Goal: Complete application form

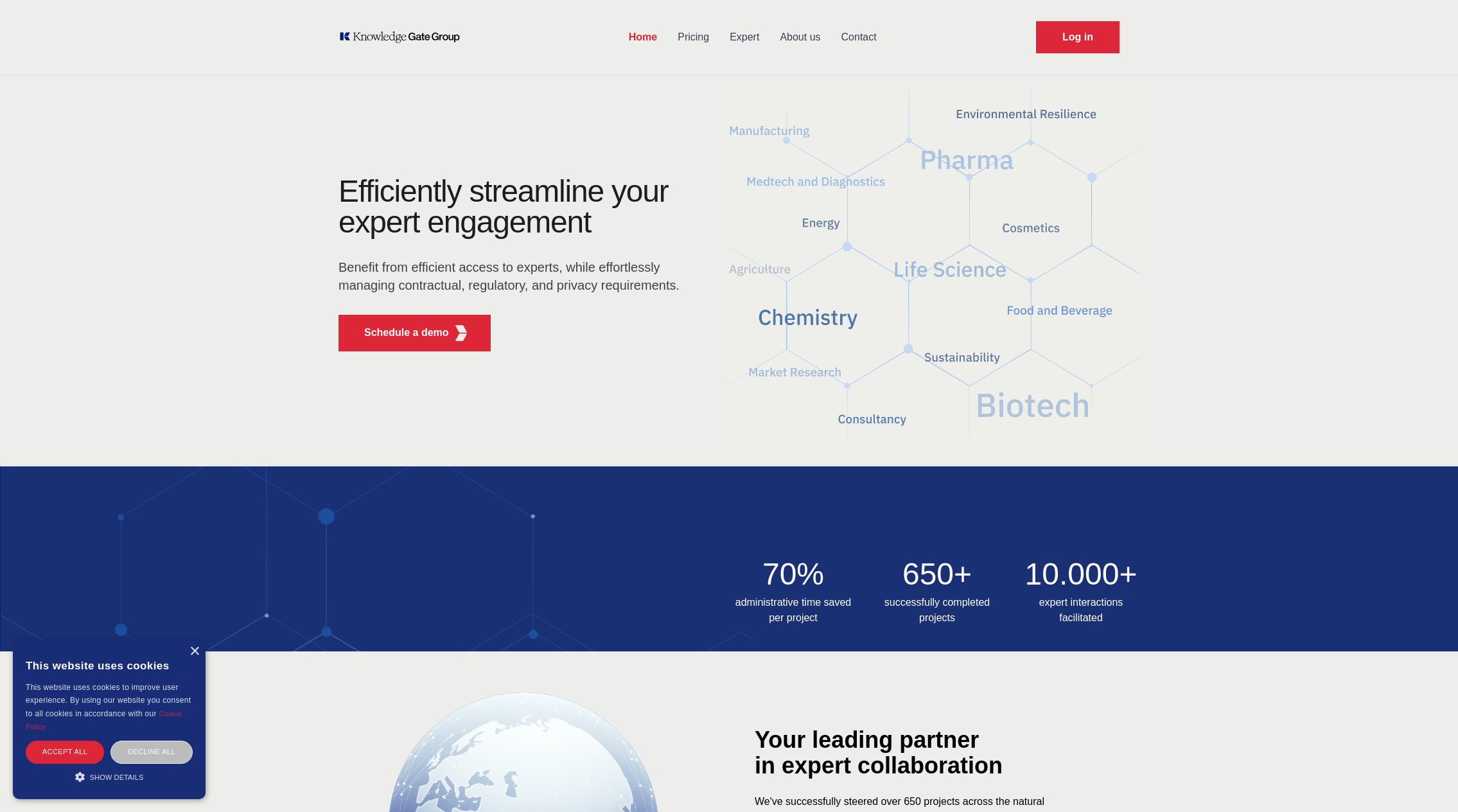
click at [743, 38] on link "Expert" at bounding box center [744, 37] width 50 height 34
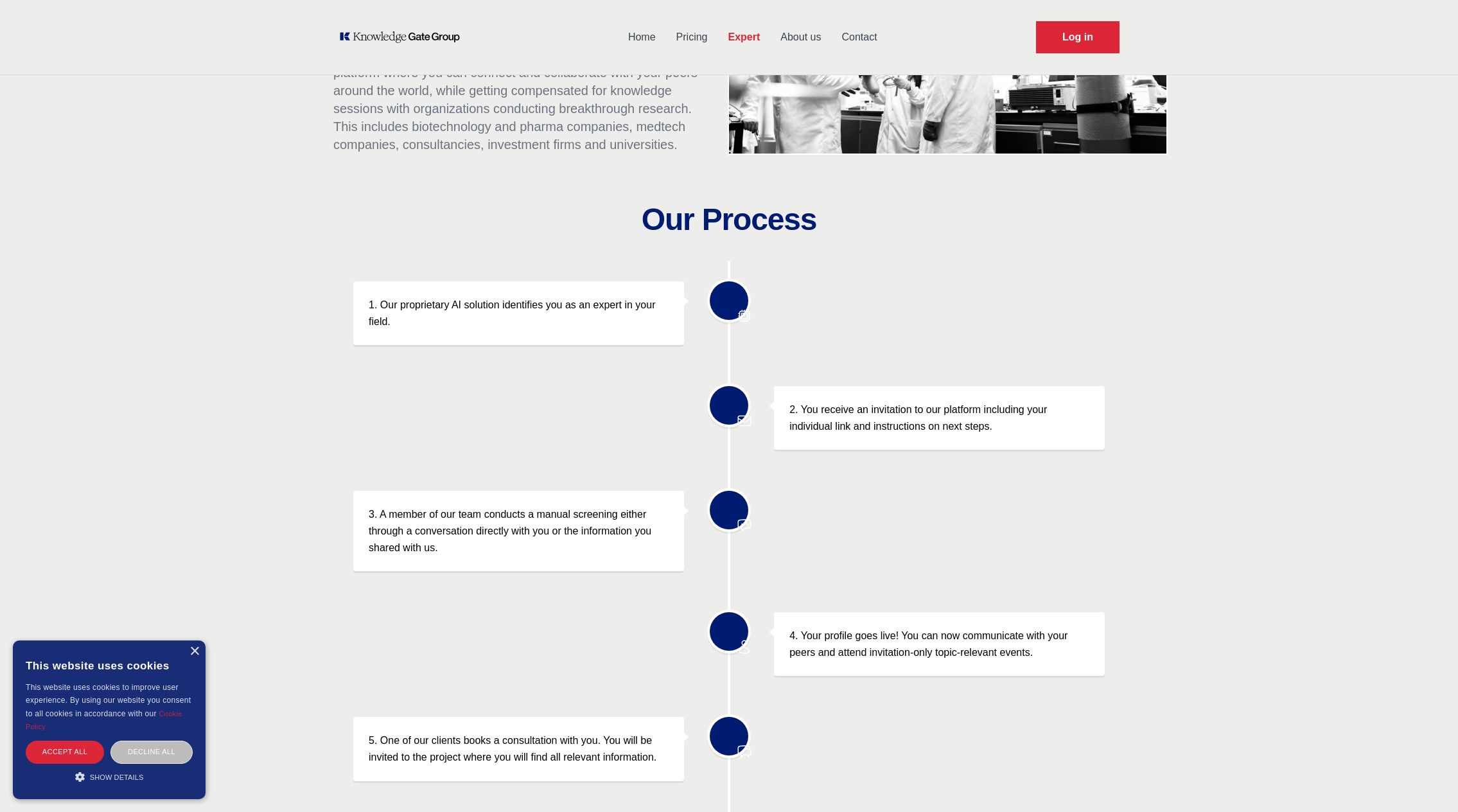
scroll to position [73, 0]
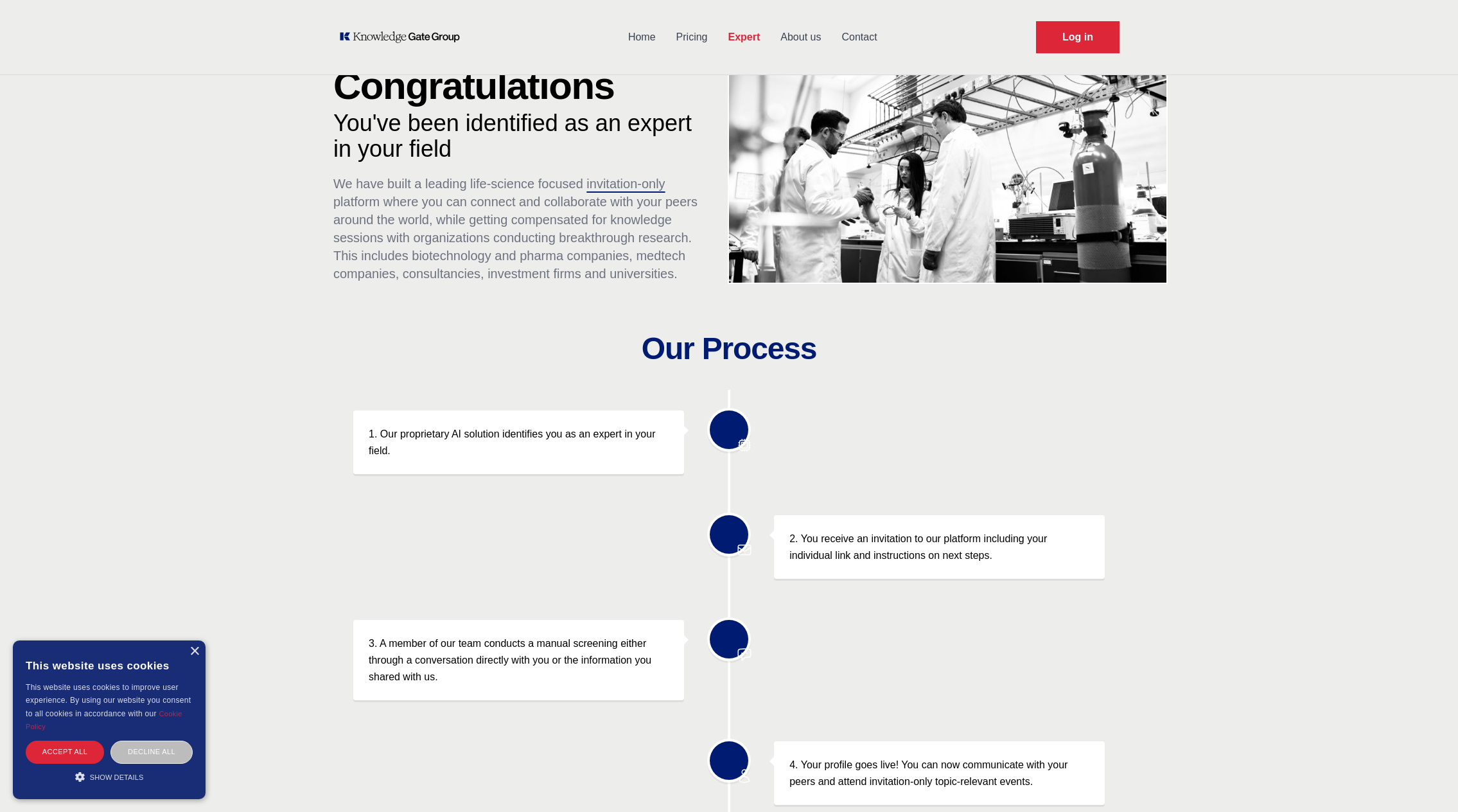
click at [712, 31] on link "Pricing" at bounding box center [692, 37] width 52 height 34
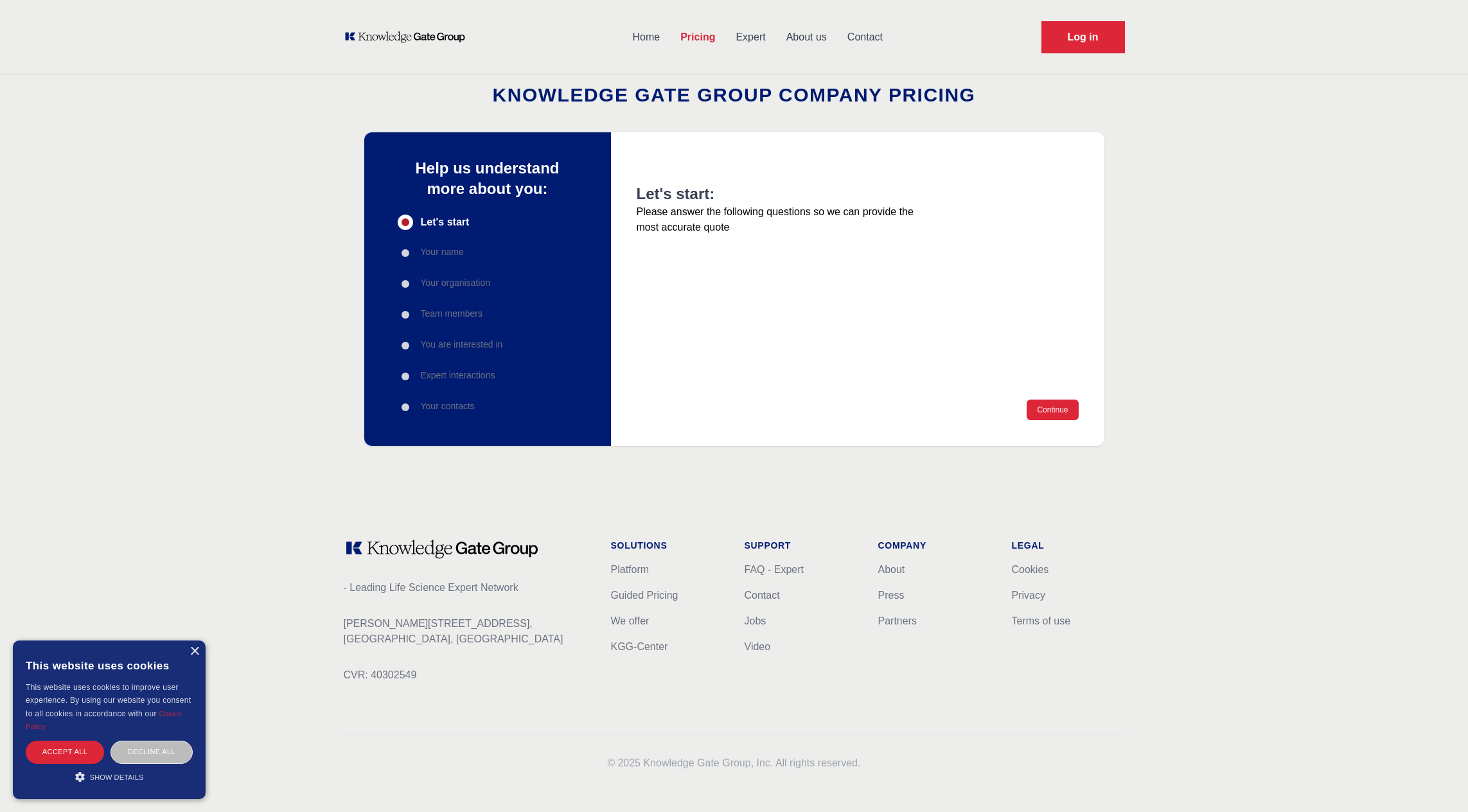
drag, startPoint x: 467, startPoint y: 309, endPoint x: 478, endPoint y: 323, distance: 17.8
click at [468, 309] on p "Team members" at bounding box center [452, 313] width 62 height 13
click at [401, 346] on div "Progress" at bounding box center [405, 345] width 16 height 16
click at [409, 323] on ul "Let's start Your name Your organisation Team members You are interested in Expe…" at bounding box center [450, 315] width 105 height 200
click at [409, 374] on div "Progress" at bounding box center [405, 376] width 16 height 16
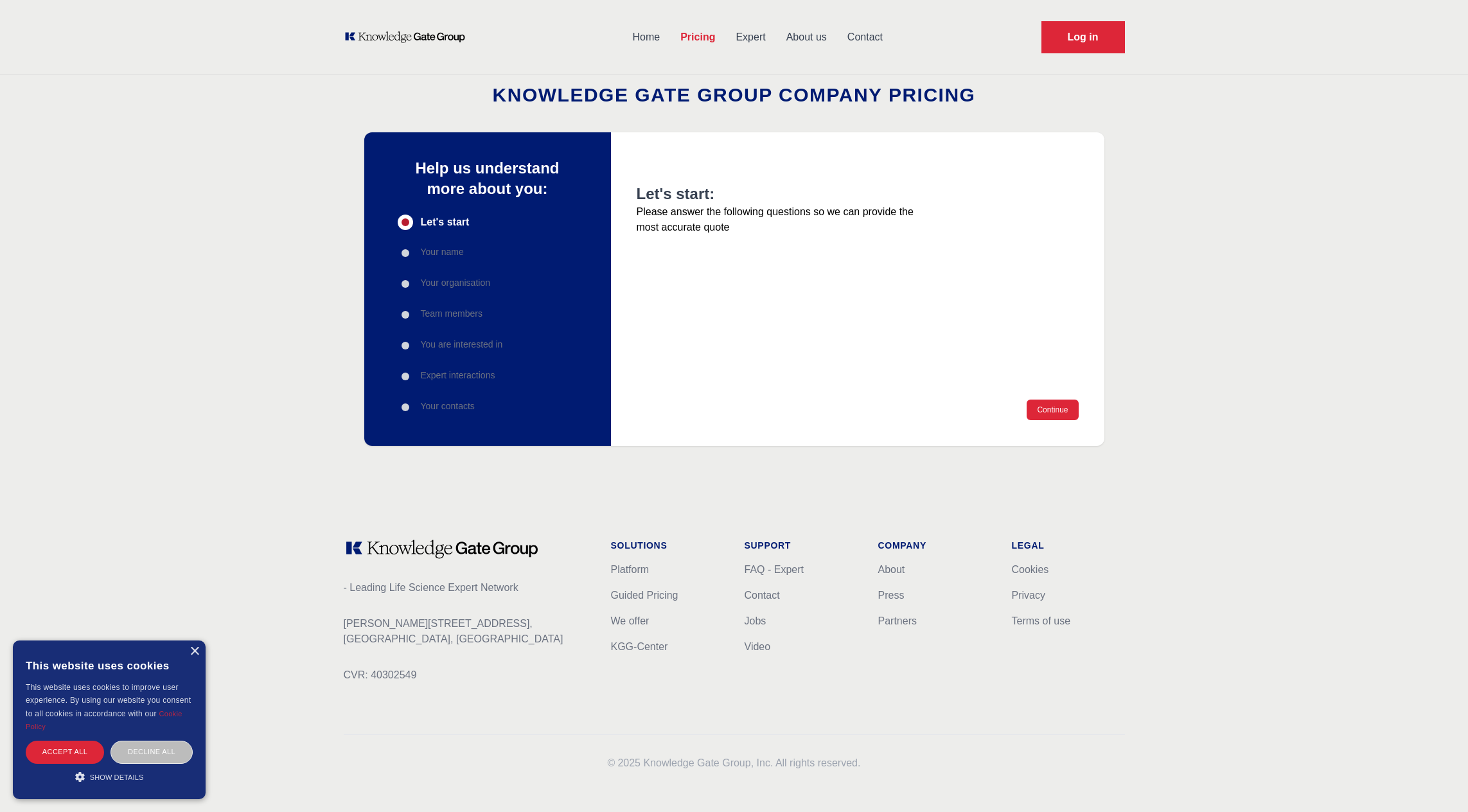
click at [1079, 402] on div "Let's start: Please answer the following questions so we can provide the most a…" at bounding box center [858, 289] width 493 height 313
click at [1067, 408] on button "Continue" at bounding box center [1052, 410] width 51 height 21
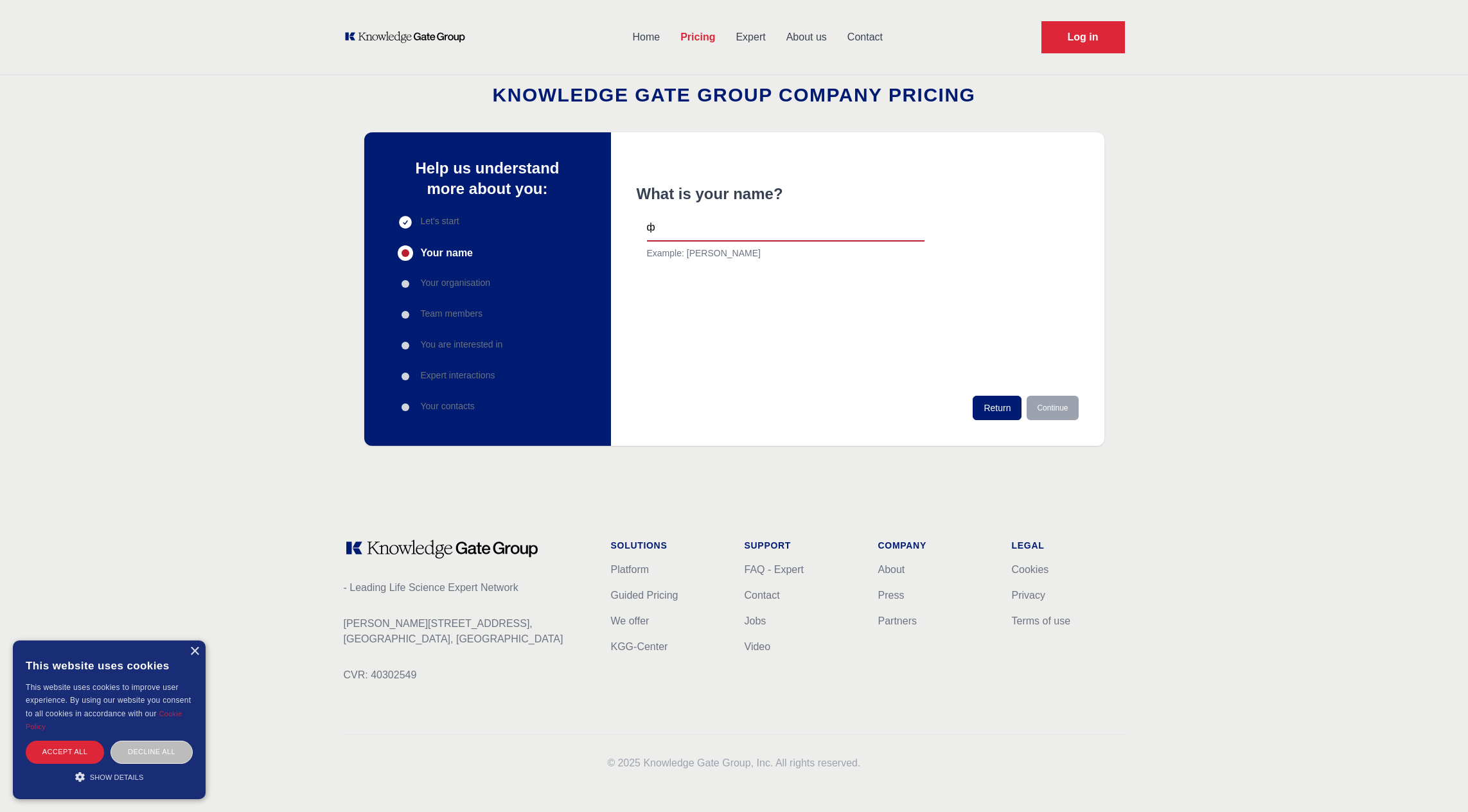
click at [795, 226] on input "ф" at bounding box center [786, 228] width 278 height 27
type input "фів"
click at [1059, 406] on button "Continue" at bounding box center [1052, 408] width 51 height 25
drag, startPoint x: 727, startPoint y: 225, endPoint x: 746, endPoint y: 236, distance: 22.0
click at [727, 225] on input "ф" at bounding box center [786, 228] width 278 height 27
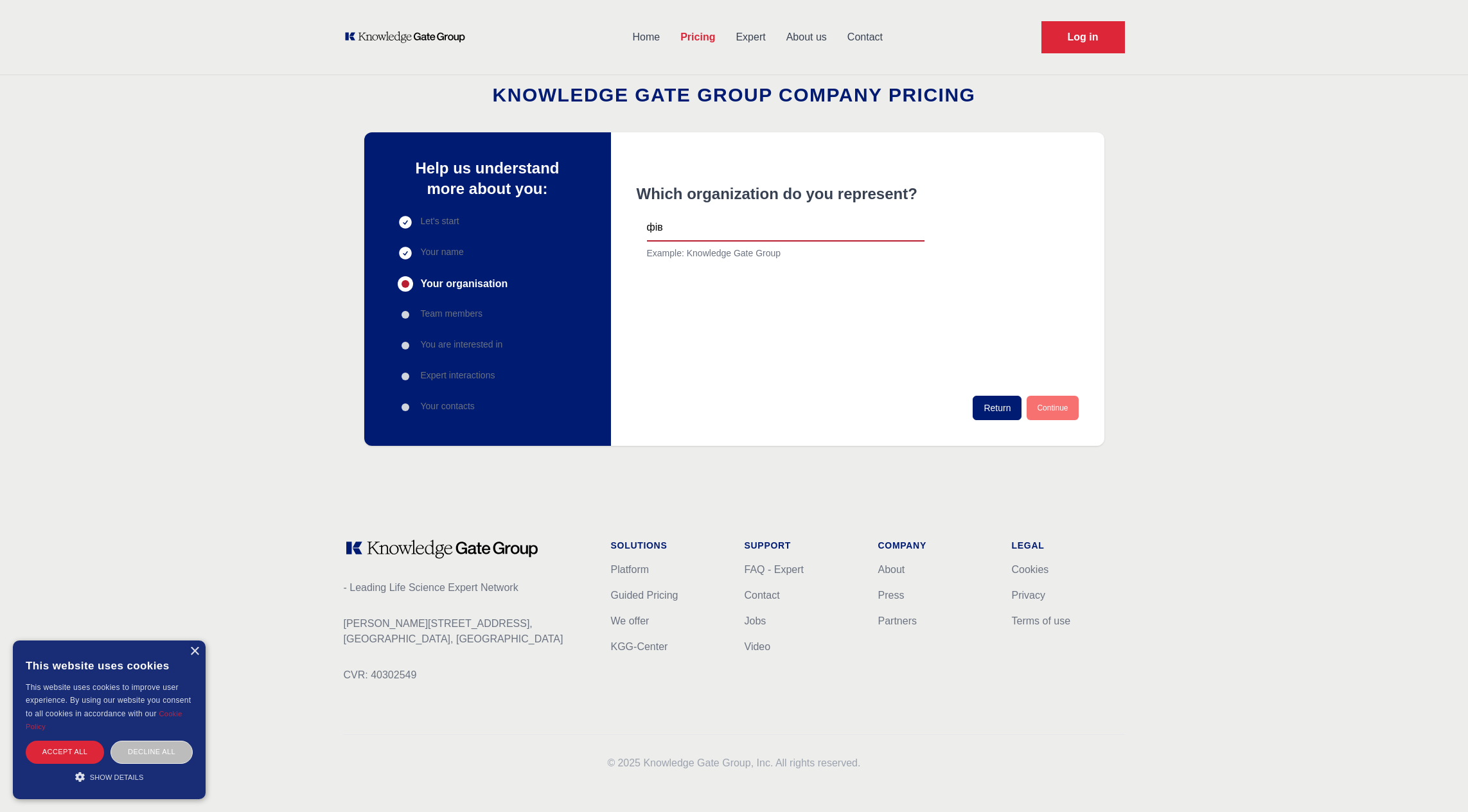
type input "фів"
click at [1033, 402] on button "Continue" at bounding box center [1052, 408] width 51 height 25
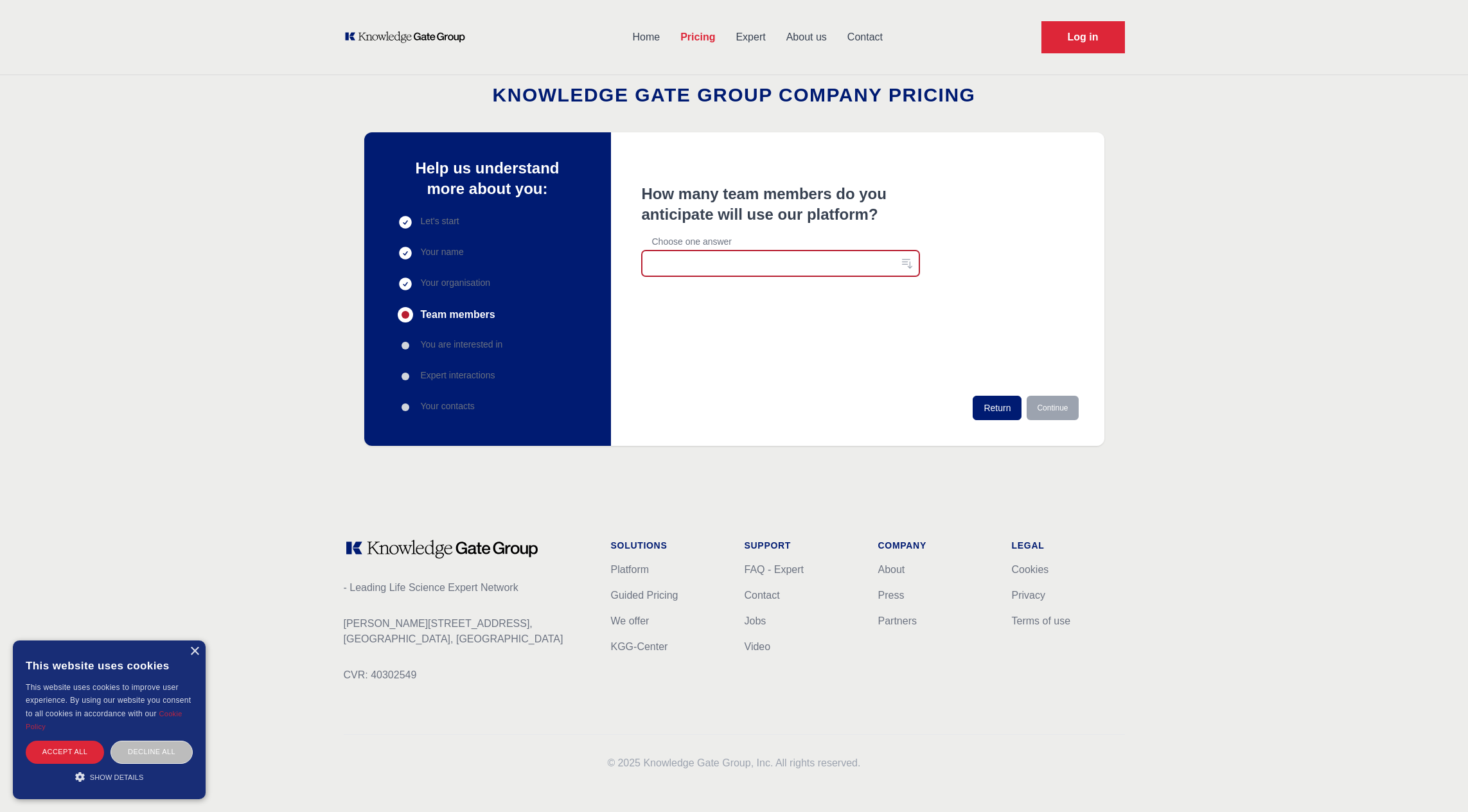
click at [732, 256] on button "button" at bounding box center [781, 263] width 278 height 26
click at [752, 323] on li "11-30" at bounding box center [781, 316] width 278 height 23
click at [1070, 409] on button "Continue" at bounding box center [1052, 408] width 51 height 25
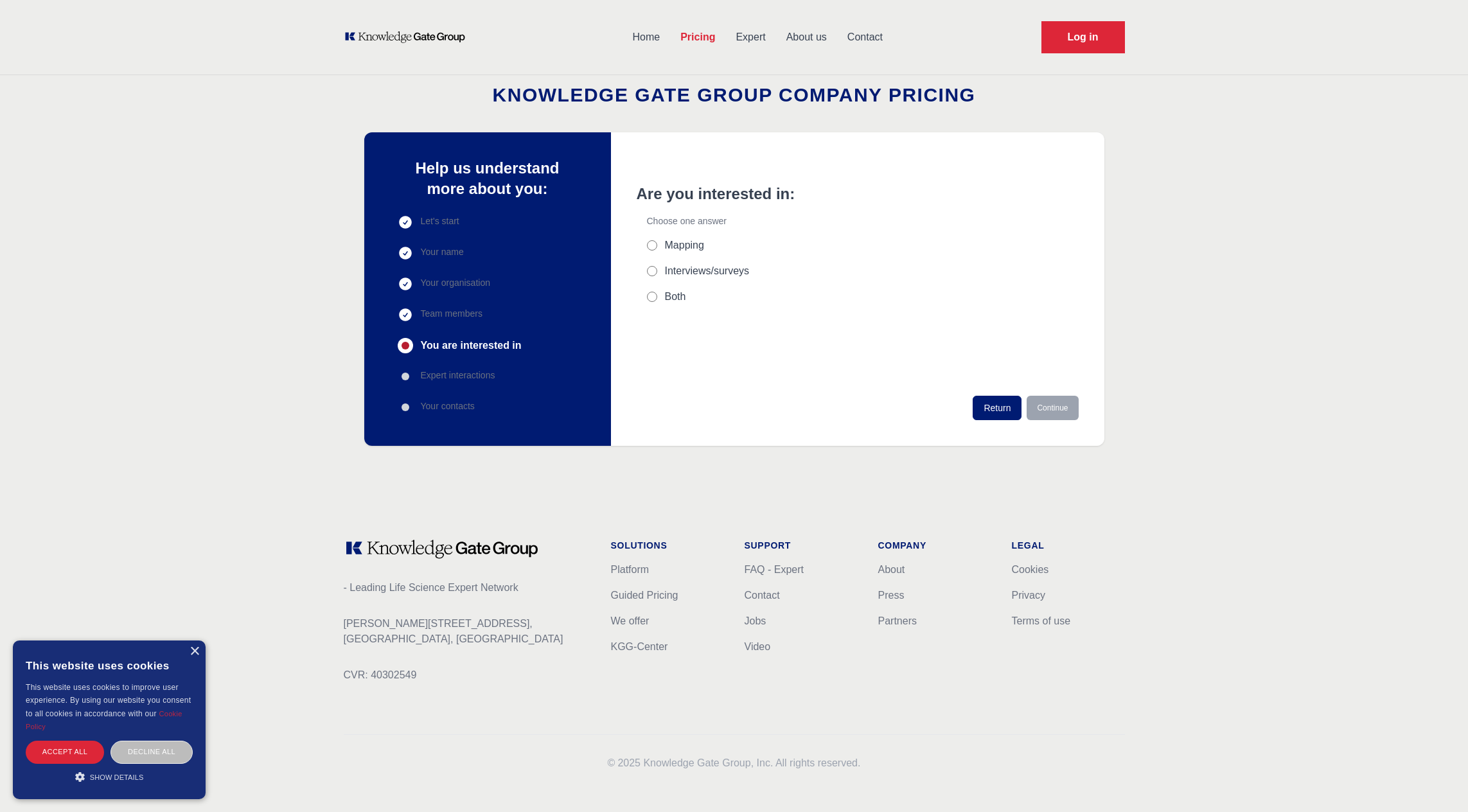
click at [672, 250] on label "Mapping" at bounding box center [684, 245] width 39 height 16
click at [657, 250] on input "Mapping" at bounding box center [652, 245] width 10 height 10
radio input "true"
click at [665, 309] on div "Are you interested in: Choose one answer Mapping Interviews/surveys Both" at bounding box center [780, 289] width 288 height 212
click at [669, 298] on label "Both" at bounding box center [675, 296] width 21 height 16
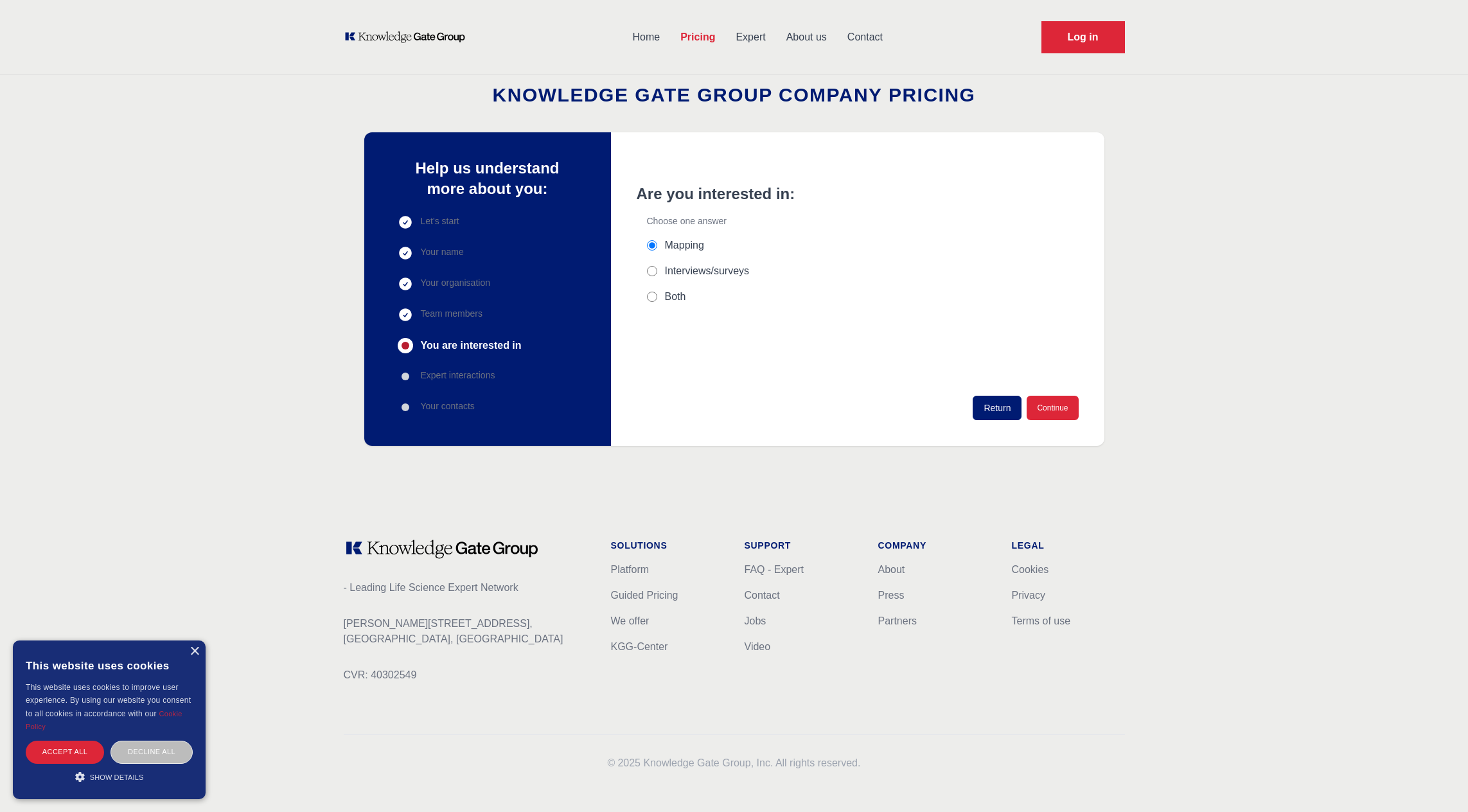
click at [657, 298] on input "Both" at bounding box center [652, 296] width 10 height 10
radio input "true"
radio input "false"
click at [1056, 407] on button "Continue" at bounding box center [1052, 408] width 51 height 25
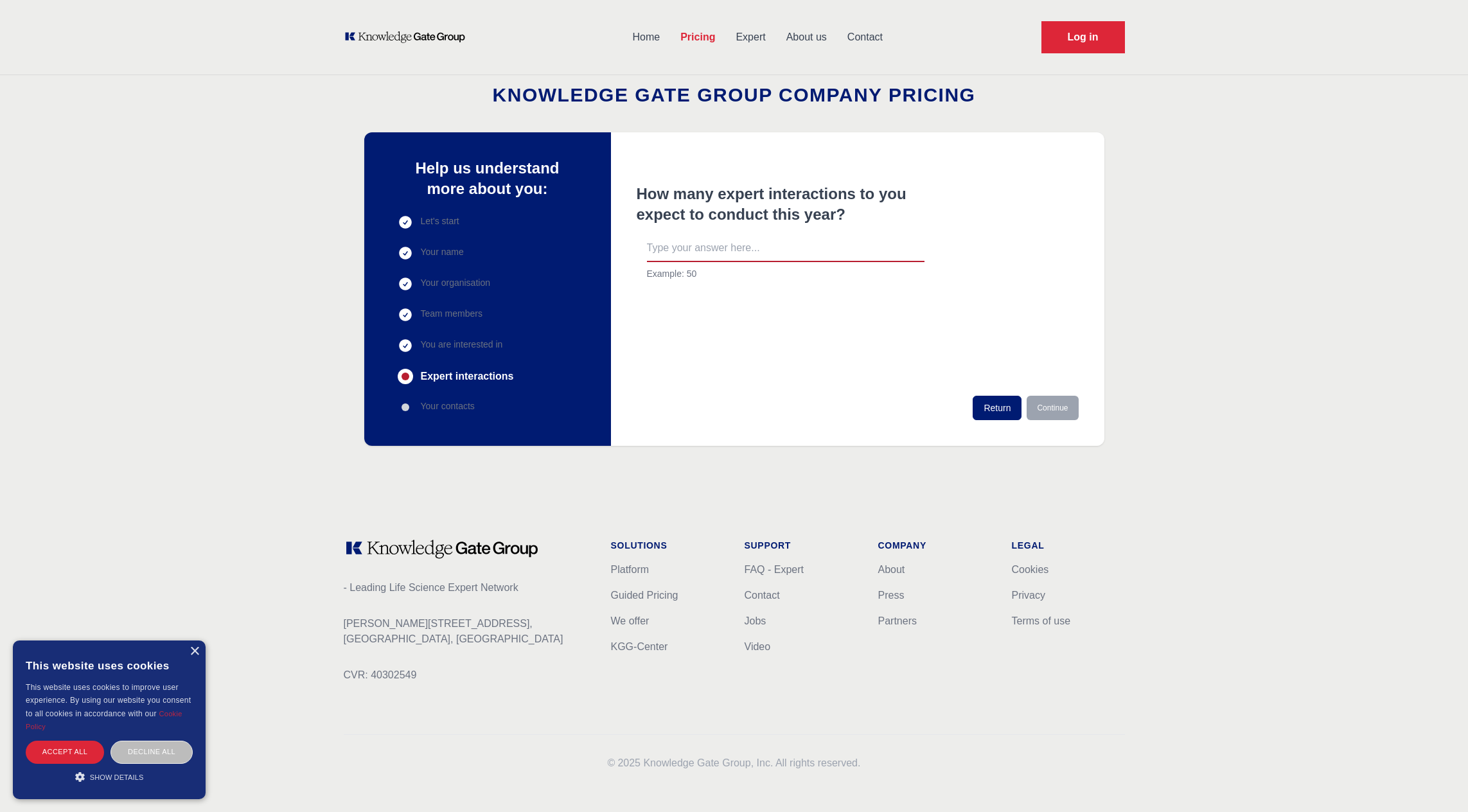
click at [741, 245] on input "text" at bounding box center [786, 248] width 278 height 27
